Goal: Obtain resource: Download file/media

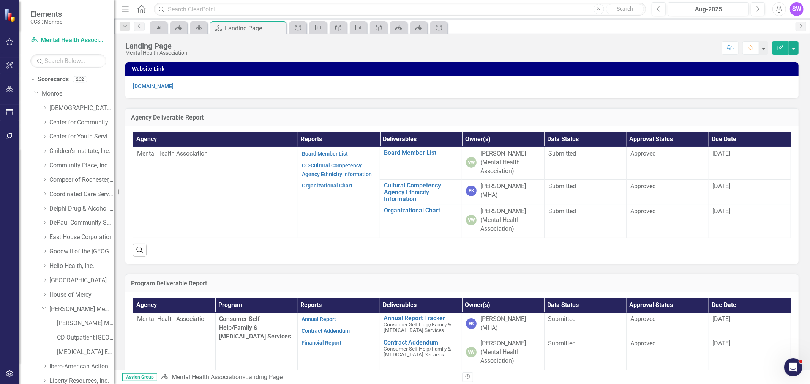
scroll to position [169, 0]
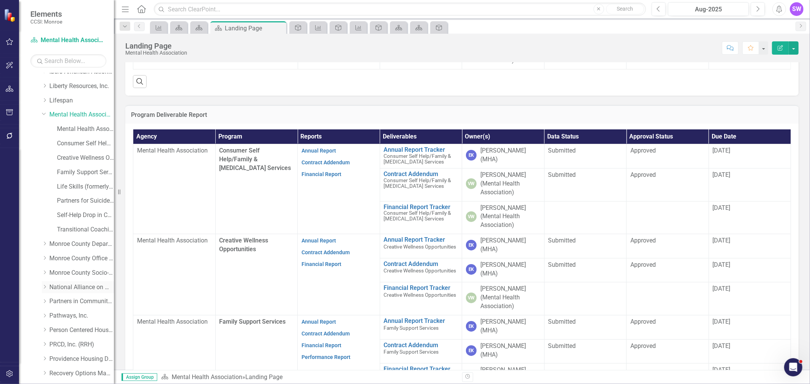
click at [46, 289] on icon "Dropdown" at bounding box center [45, 287] width 6 height 5
click at [66, 287] on link "National Alliance on Mental Illness" at bounding box center [81, 287] width 65 height 9
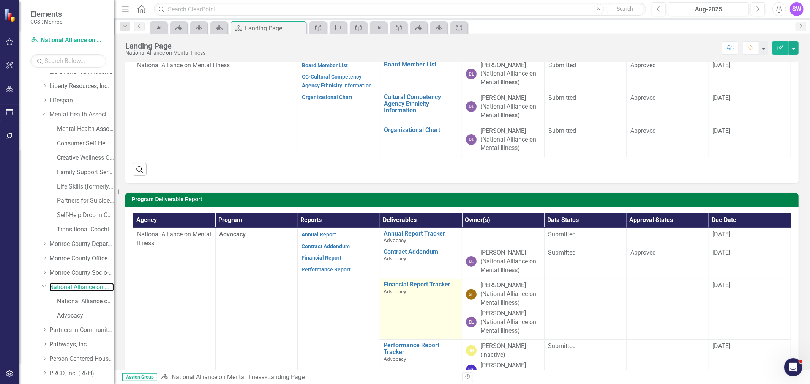
scroll to position [126, 0]
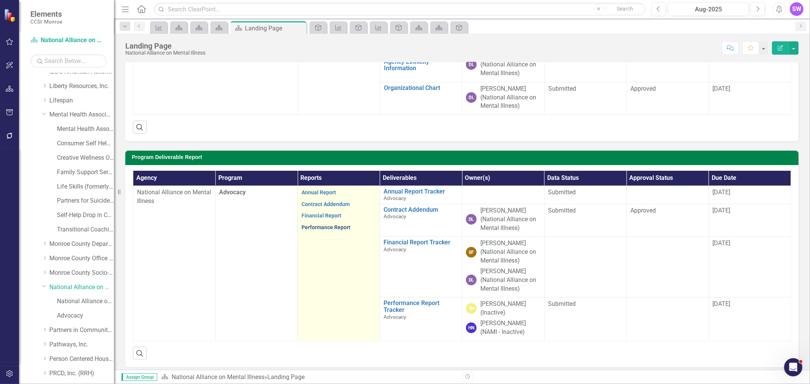
click at [339, 228] on link "Performance Report" at bounding box center [326, 227] width 49 height 6
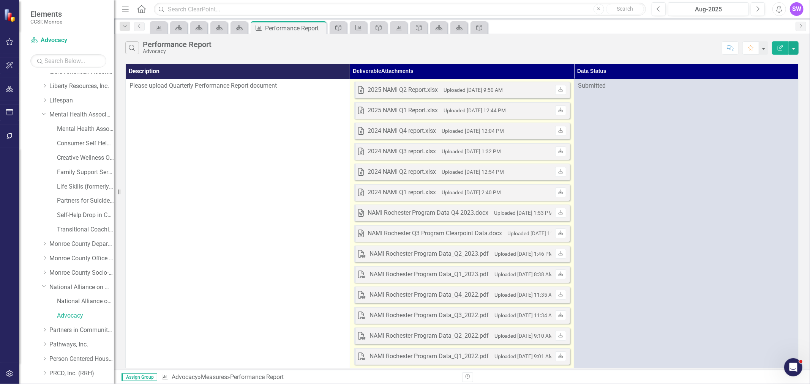
click at [561, 130] on icon "Download" at bounding box center [561, 131] width 6 height 5
click at [560, 109] on icon "Download" at bounding box center [561, 110] width 6 height 5
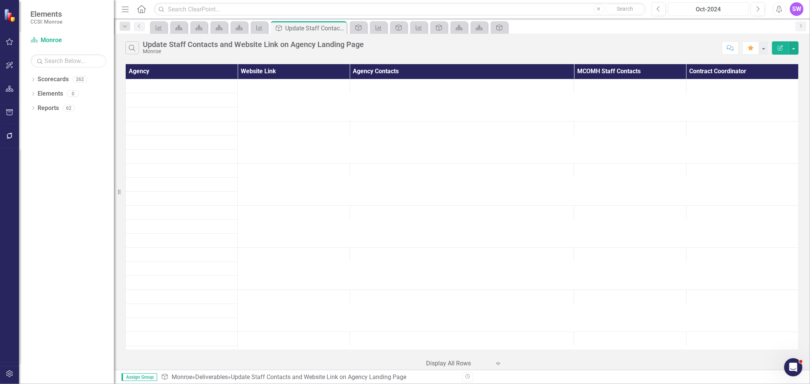
click at [720, 8] on div "Oct-2024" at bounding box center [709, 9] width 76 height 9
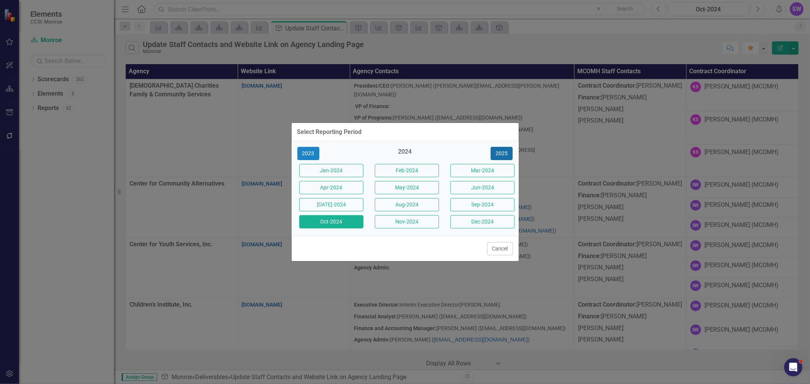
click at [503, 153] on button "2025" at bounding box center [502, 153] width 22 height 13
click at [418, 207] on button "Aug-2025" at bounding box center [407, 204] width 64 height 13
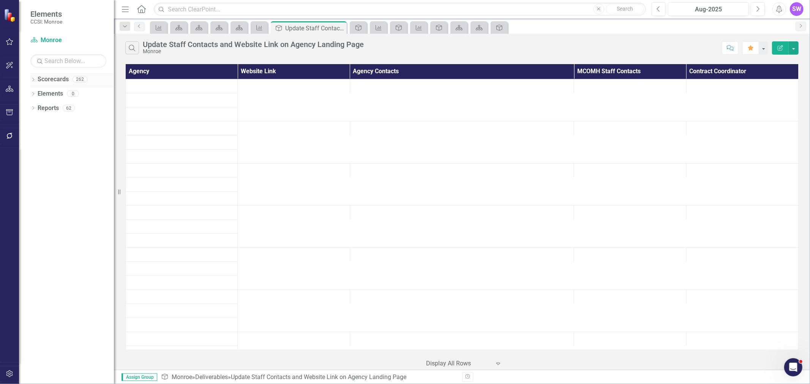
click at [32, 78] on icon "Dropdown" at bounding box center [32, 80] width 5 height 4
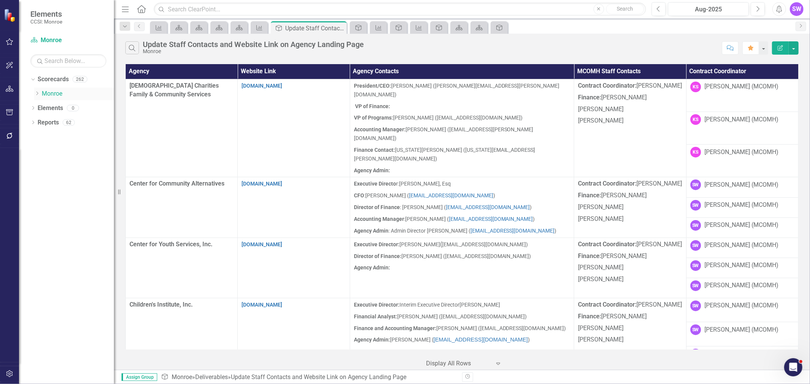
click at [36, 94] on icon "Dropdown" at bounding box center [37, 93] width 6 height 5
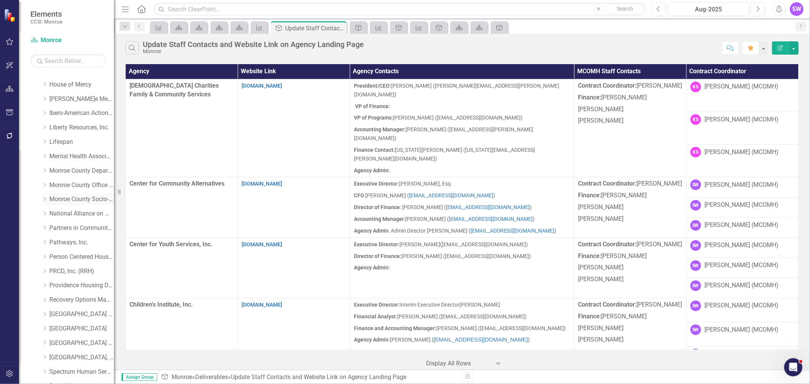
scroll to position [211, 0]
click at [55, 213] on link "National Alliance on Mental Illness" at bounding box center [81, 213] width 65 height 9
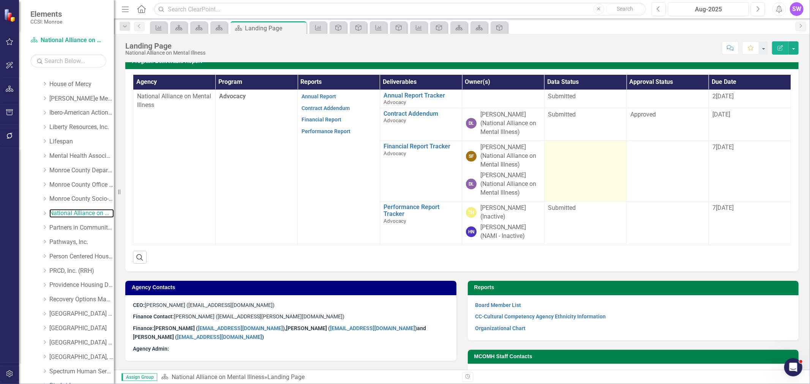
scroll to position [209, 0]
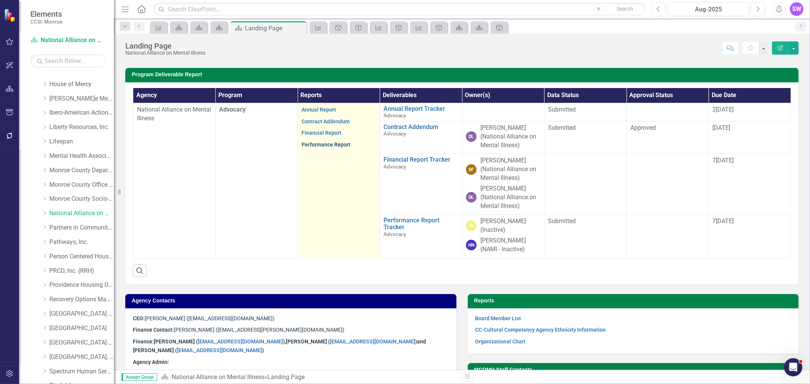
click at [323, 147] on link "Performance Report" at bounding box center [326, 145] width 49 height 6
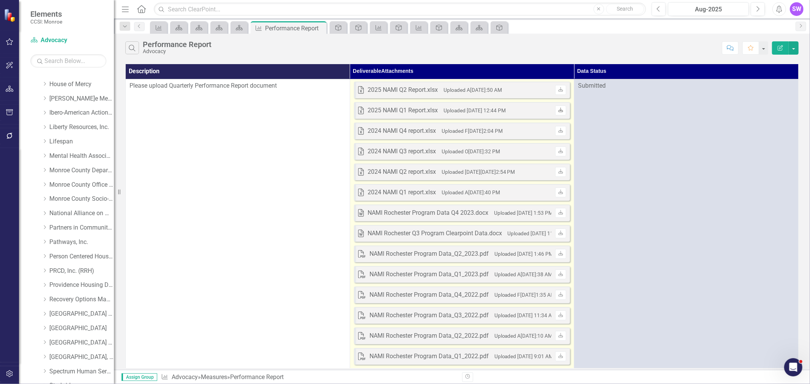
click at [560, 111] on icon "Download" at bounding box center [561, 110] width 6 height 5
click at [494, 87] on small "Uploaded A[DATE]:50 AM" at bounding box center [473, 90] width 58 height 6
click at [559, 90] on icon at bounding box center [561, 89] width 5 height 5
click at [560, 88] on icon at bounding box center [561, 89] width 5 height 5
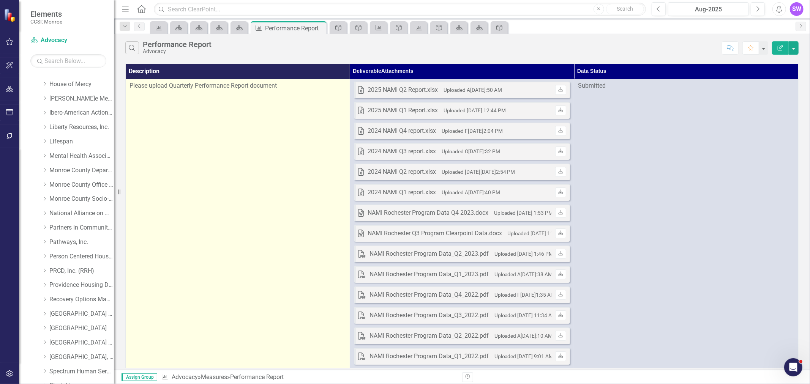
click at [242, 149] on td "Please upload Quarterly Performance Report document" at bounding box center [238, 245] width 224 height 333
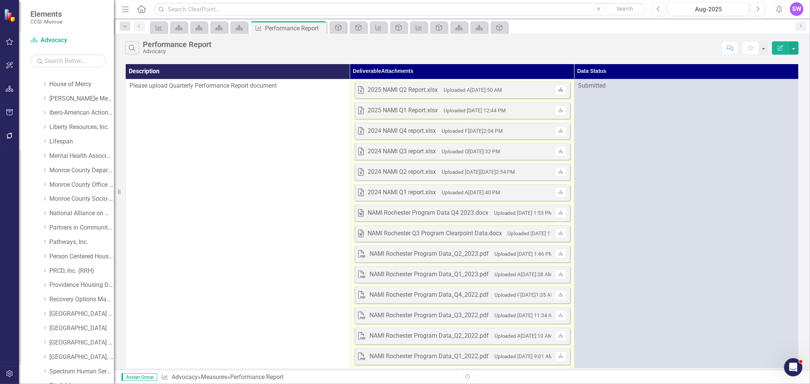
click at [561, 86] on link "Download" at bounding box center [560, 90] width 11 height 10
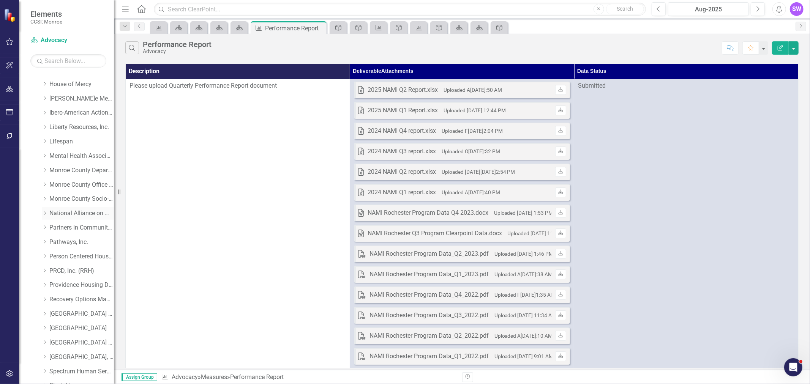
click at [54, 210] on link "National Alliance on Mental Illness" at bounding box center [81, 213] width 65 height 9
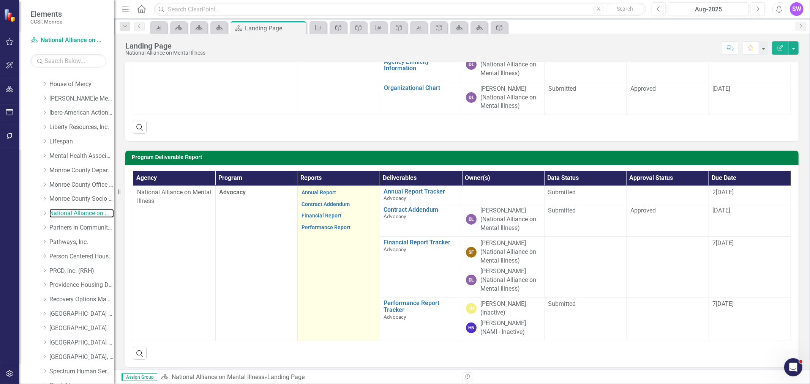
scroll to position [169, 0]
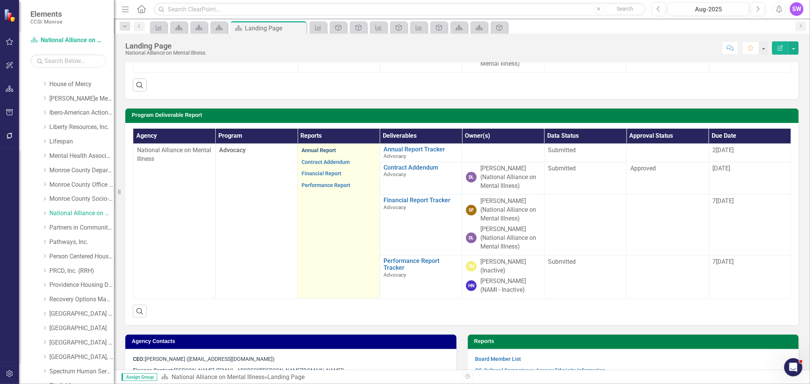
click at [319, 151] on link "Annual Report" at bounding box center [319, 150] width 35 height 6
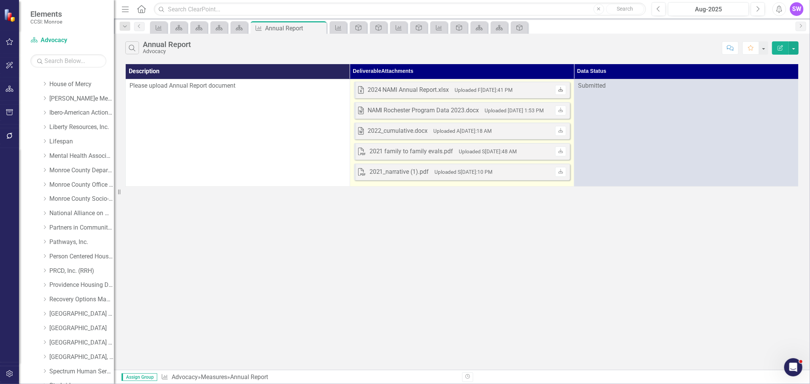
click at [561, 91] on icon at bounding box center [561, 89] width 5 height 5
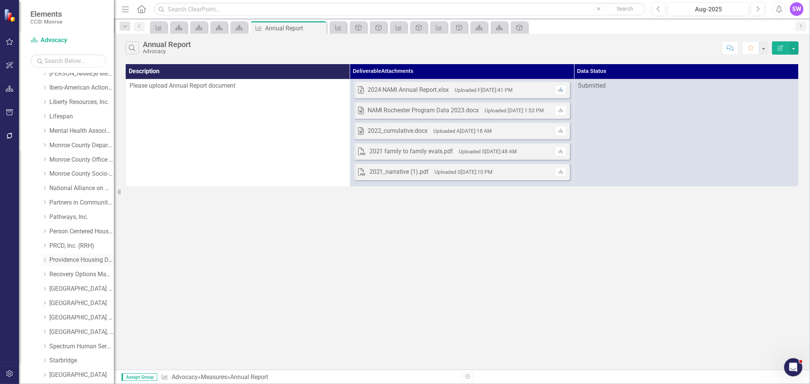
scroll to position [223, 0]
click at [44, 201] on icon "Dropdown" at bounding box center [45, 201] width 6 height 5
click at [70, 200] on link "National Alliance on Mental Illness" at bounding box center [81, 201] width 65 height 9
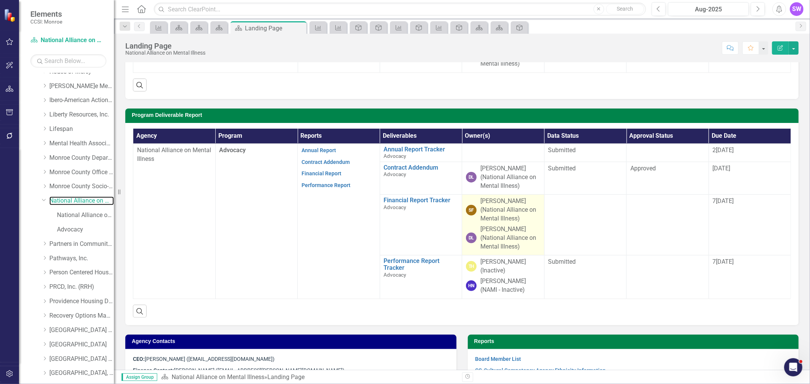
scroll to position [211, 0]
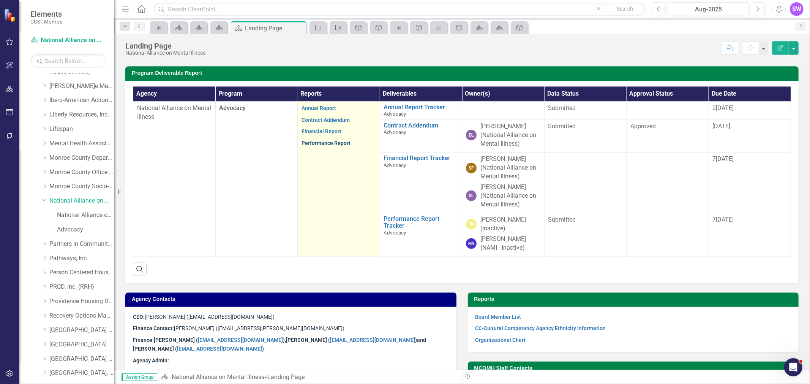
click at [325, 144] on link "Performance Report" at bounding box center [326, 143] width 49 height 6
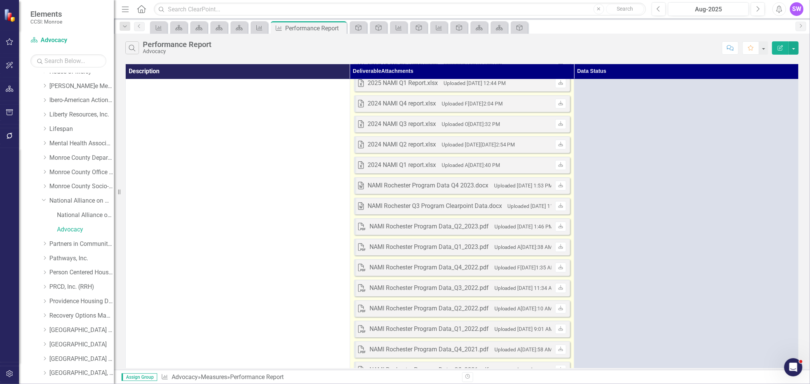
scroll to position [42, 0]
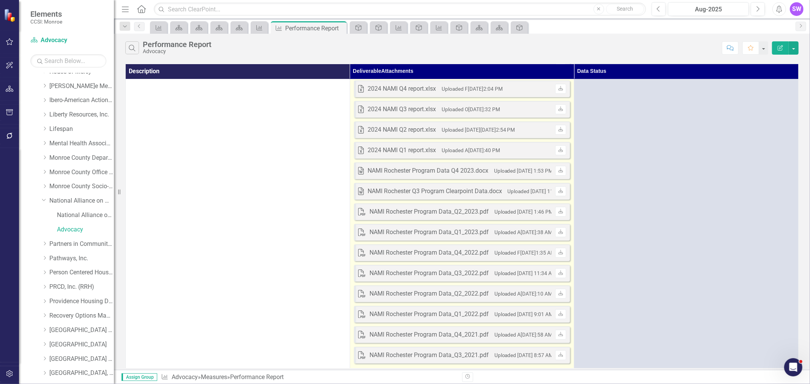
click at [500, 172] on small "Uploaded M[DATE]:53 PM" at bounding box center [523, 171] width 59 height 6
click at [561, 169] on icon "Download" at bounding box center [561, 171] width 6 height 5
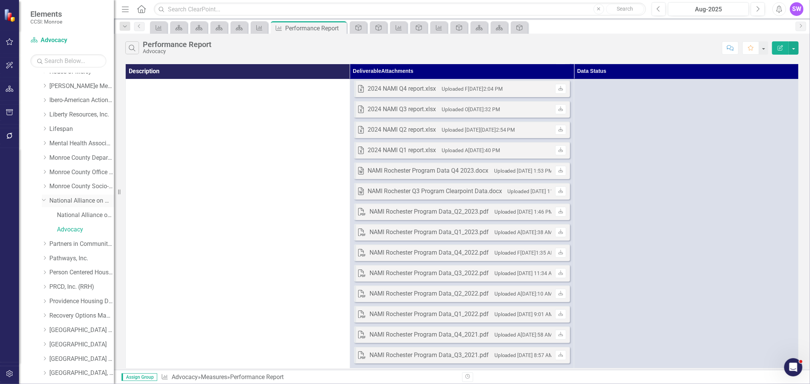
click at [84, 199] on link "National Alliance on Mental Illness" at bounding box center [81, 201] width 65 height 9
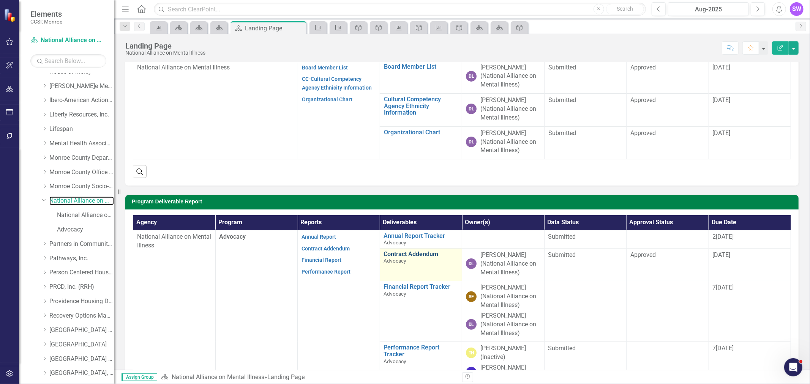
scroll to position [84, 0]
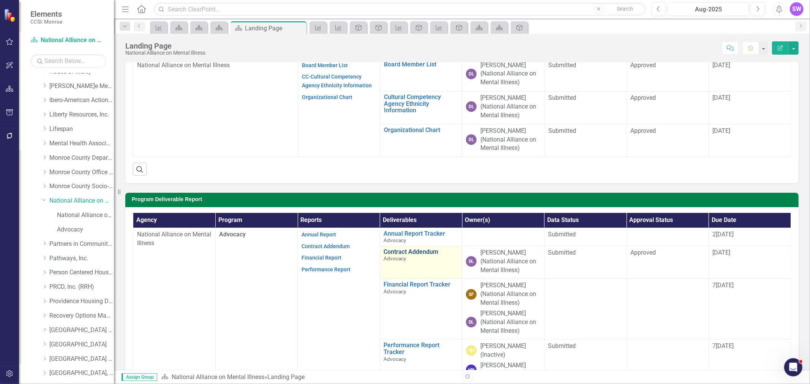
click at [418, 254] on link "Contract Addendum" at bounding box center [421, 252] width 74 height 7
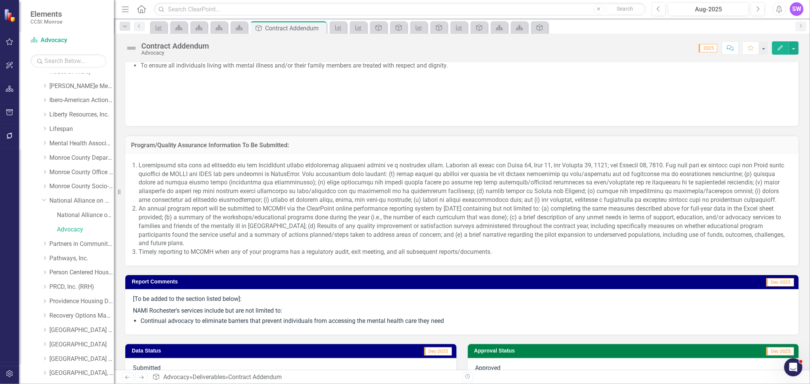
scroll to position [675, 0]
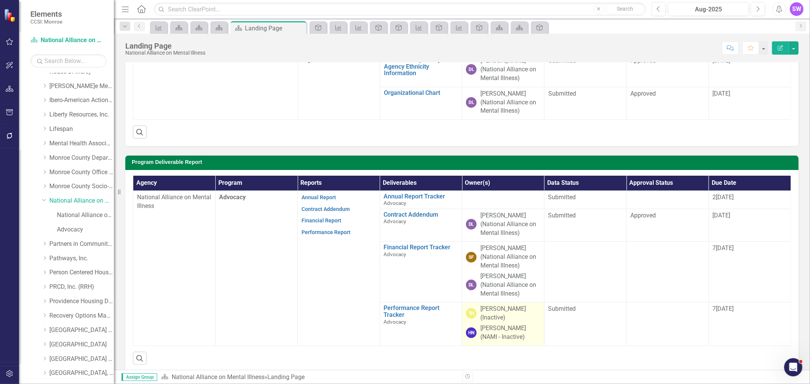
scroll to position [126, 0]
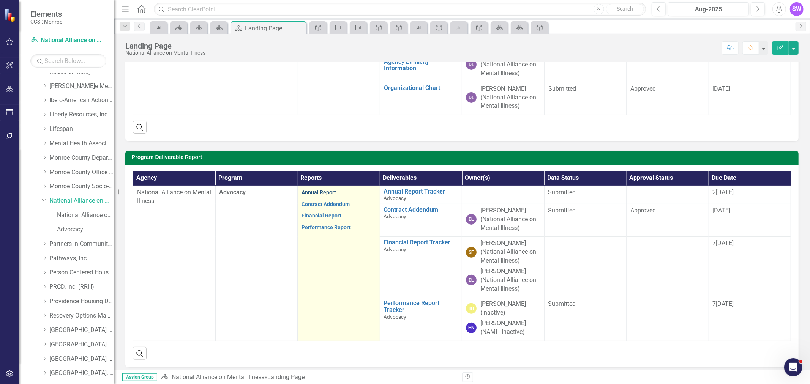
click at [324, 191] on link "Annual Report" at bounding box center [319, 192] width 35 height 6
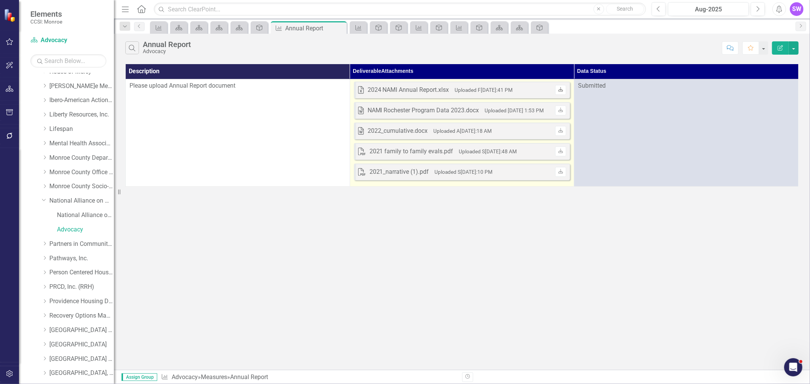
click at [555, 90] on link "Download" at bounding box center [560, 90] width 11 height 10
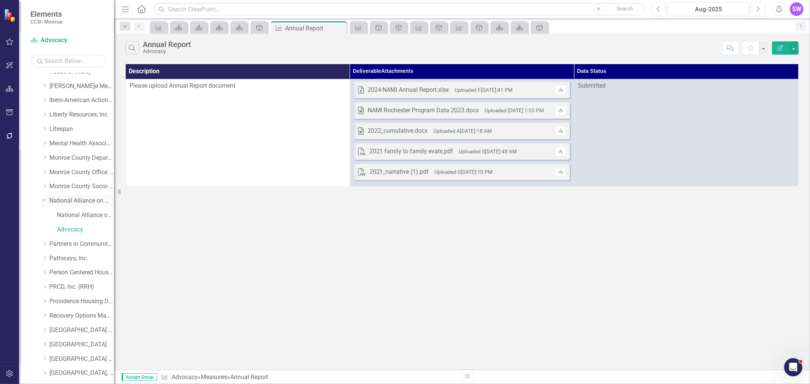
click at [63, 202] on link "National Alliance on Mental Illness" at bounding box center [81, 201] width 65 height 9
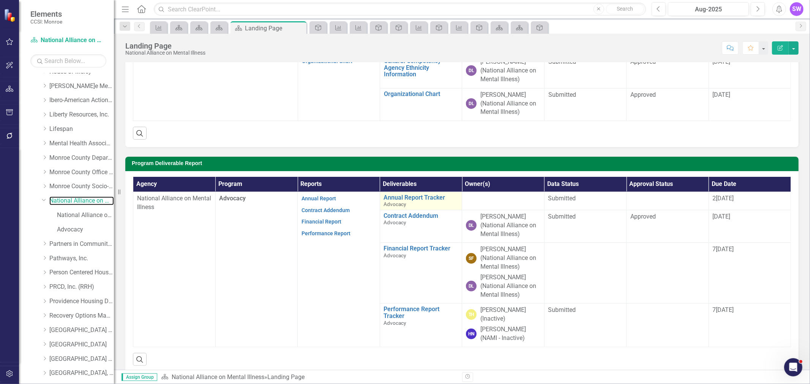
scroll to position [126, 0]
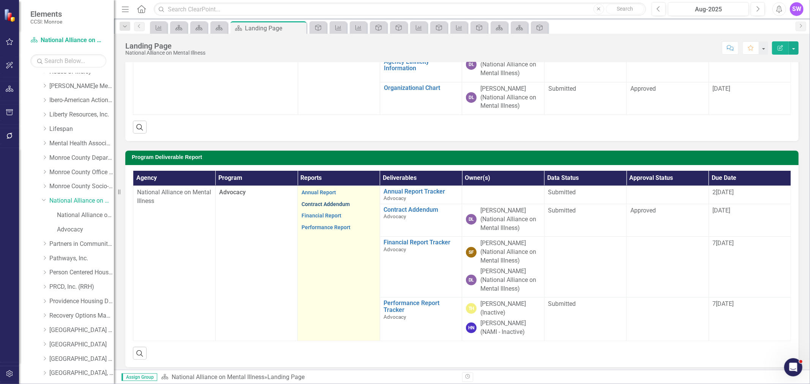
click at [337, 206] on link "Contract Addendum" at bounding box center [326, 204] width 48 height 6
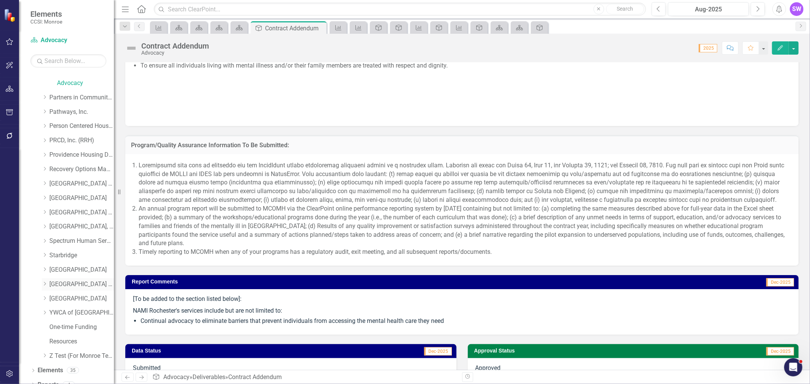
scroll to position [379, 0]
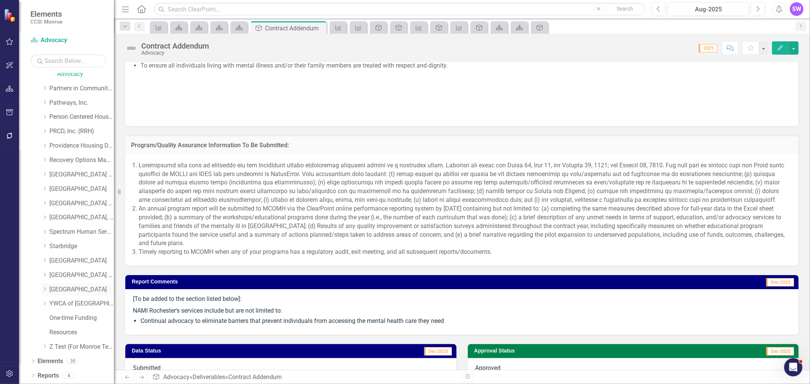
click at [46, 286] on div "Dropdown [GEOGRAPHIC_DATA]" at bounding box center [78, 290] width 72 height 13
click at [47, 289] on icon "Dropdown" at bounding box center [45, 289] width 6 height 5
click at [69, 289] on link "[GEOGRAPHIC_DATA]" at bounding box center [81, 290] width 65 height 9
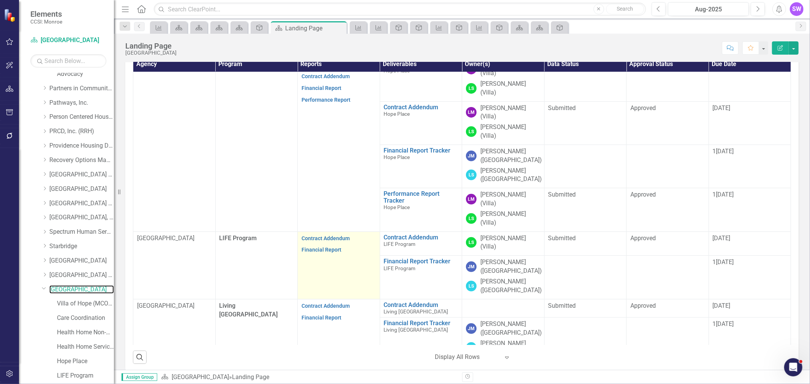
scroll to position [253, 0]
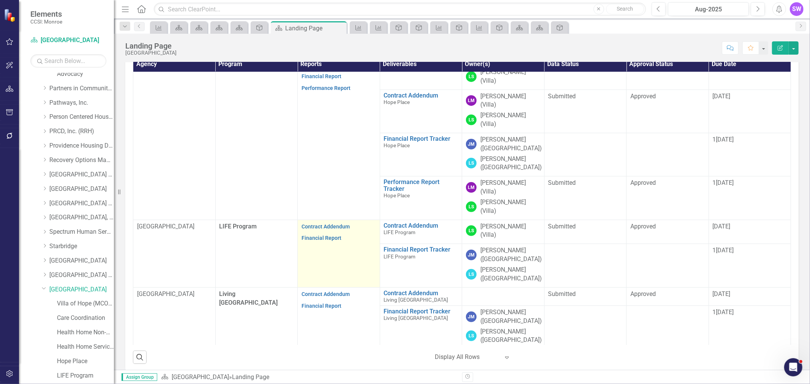
click at [336, 220] on td "Contract Addendum Financial Report" at bounding box center [339, 254] width 82 height 68
click at [339, 224] on link "Contract Addendum" at bounding box center [326, 227] width 48 height 6
